Goal: Information Seeking & Learning: Find specific fact

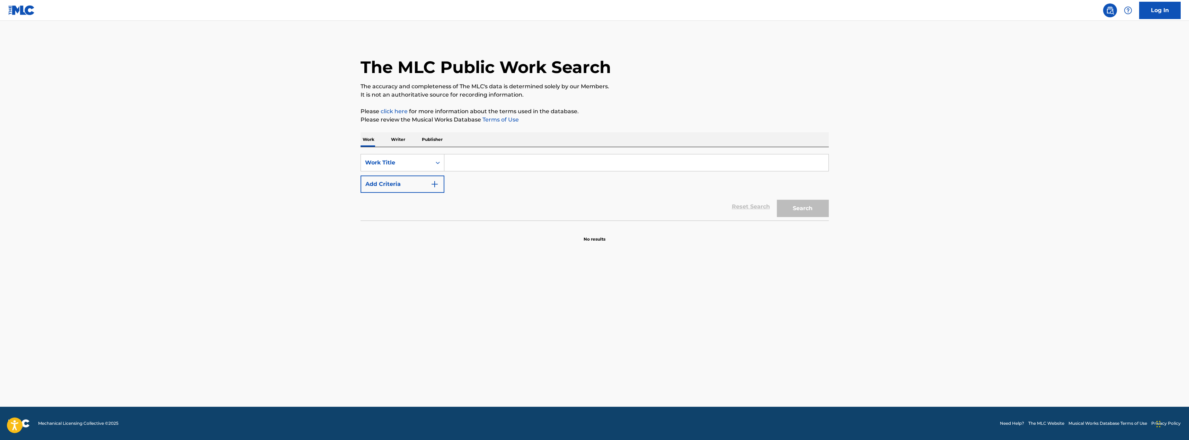
click at [435, 141] on p "Publisher" at bounding box center [432, 139] width 25 height 15
click at [402, 139] on p "Writer" at bounding box center [398, 139] width 18 height 15
click at [436, 166] on div "Search Form" at bounding box center [438, 163] width 12 height 12
click at [421, 183] on div "Writer IPI" at bounding box center [402, 179] width 83 height 17
click at [462, 165] on input "Search Form" at bounding box center [636, 162] width 384 height 17
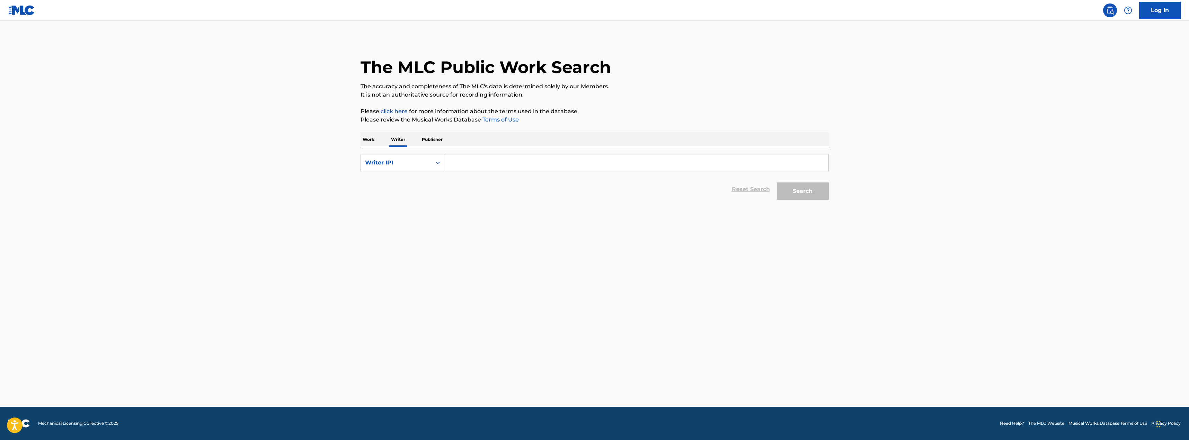
paste input "01129497628"
type input "01129497628"
click at [777, 183] on button "Search" at bounding box center [803, 191] width 52 height 17
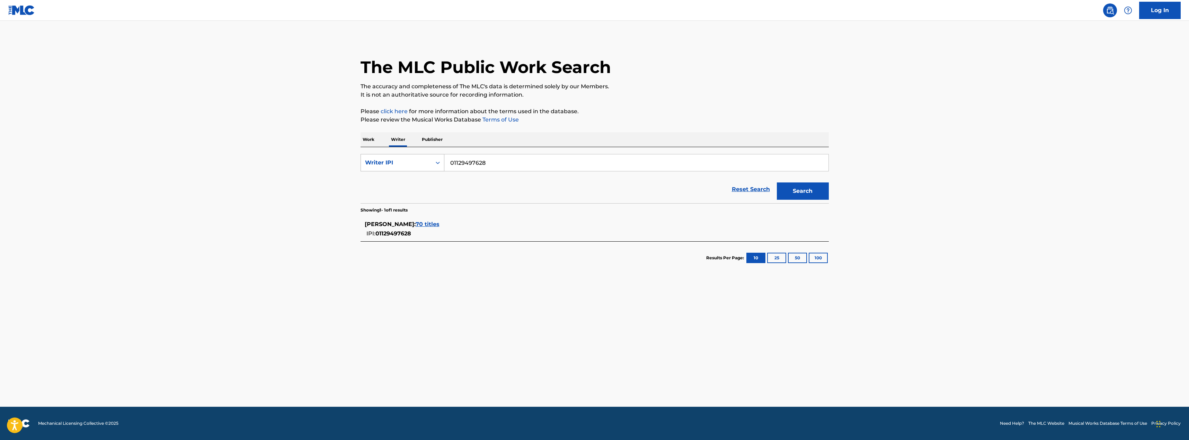
click at [419, 164] on div "Writer IPI" at bounding box center [396, 163] width 62 height 8
click at [408, 181] on div "Writer Name" at bounding box center [402, 179] width 83 height 17
click at [467, 165] on input "Search Form" at bounding box center [636, 162] width 384 height 17
paste input "[PERSON_NAME]"
type input "[PERSON_NAME]"
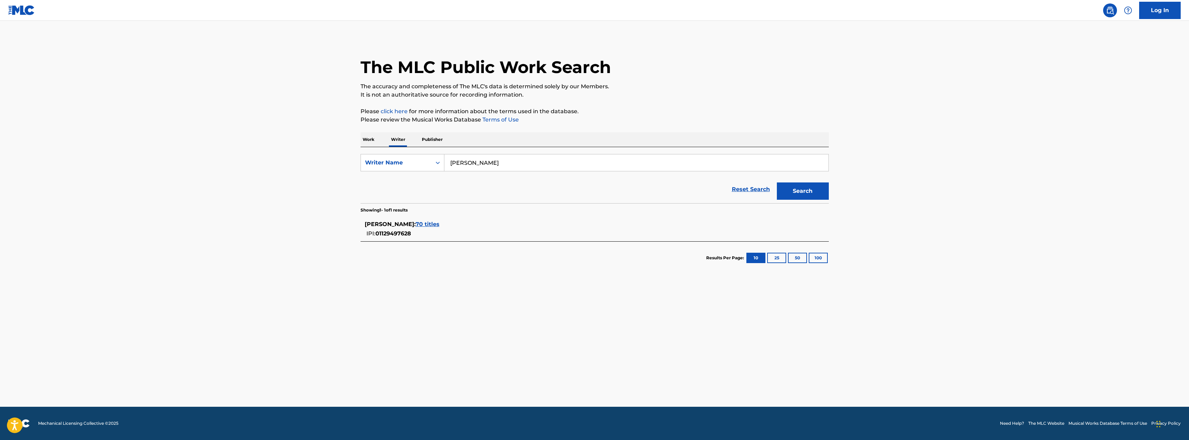
click at [777, 183] on button "Search" at bounding box center [803, 191] width 52 height 17
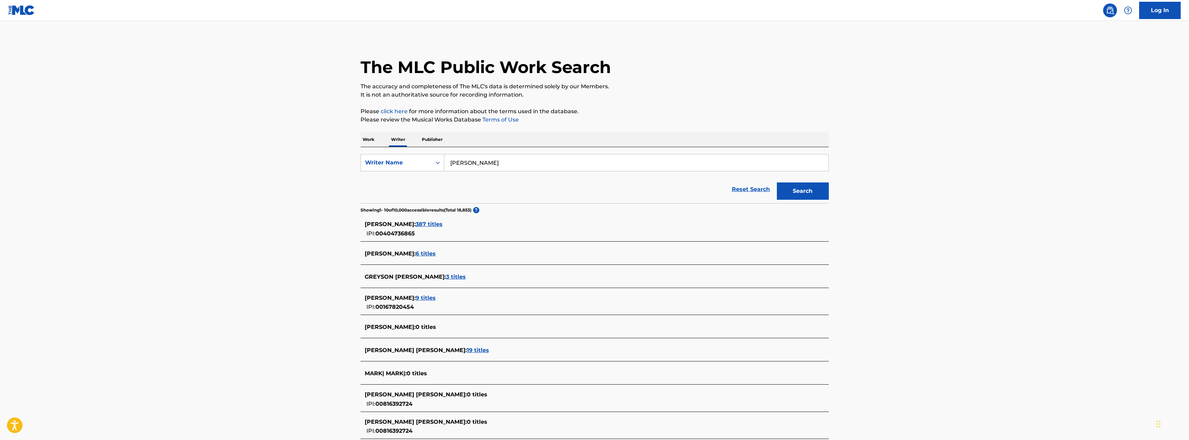
drag, startPoint x: 418, startPoint y: 237, endPoint x: 396, endPoint y: 236, distance: 22.5
click at [396, 236] on div "[PERSON_NAME] : 387 titles IPI: 00404736865" at bounding box center [586, 229] width 442 height 18
